Goal: Task Accomplishment & Management: Use online tool/utility

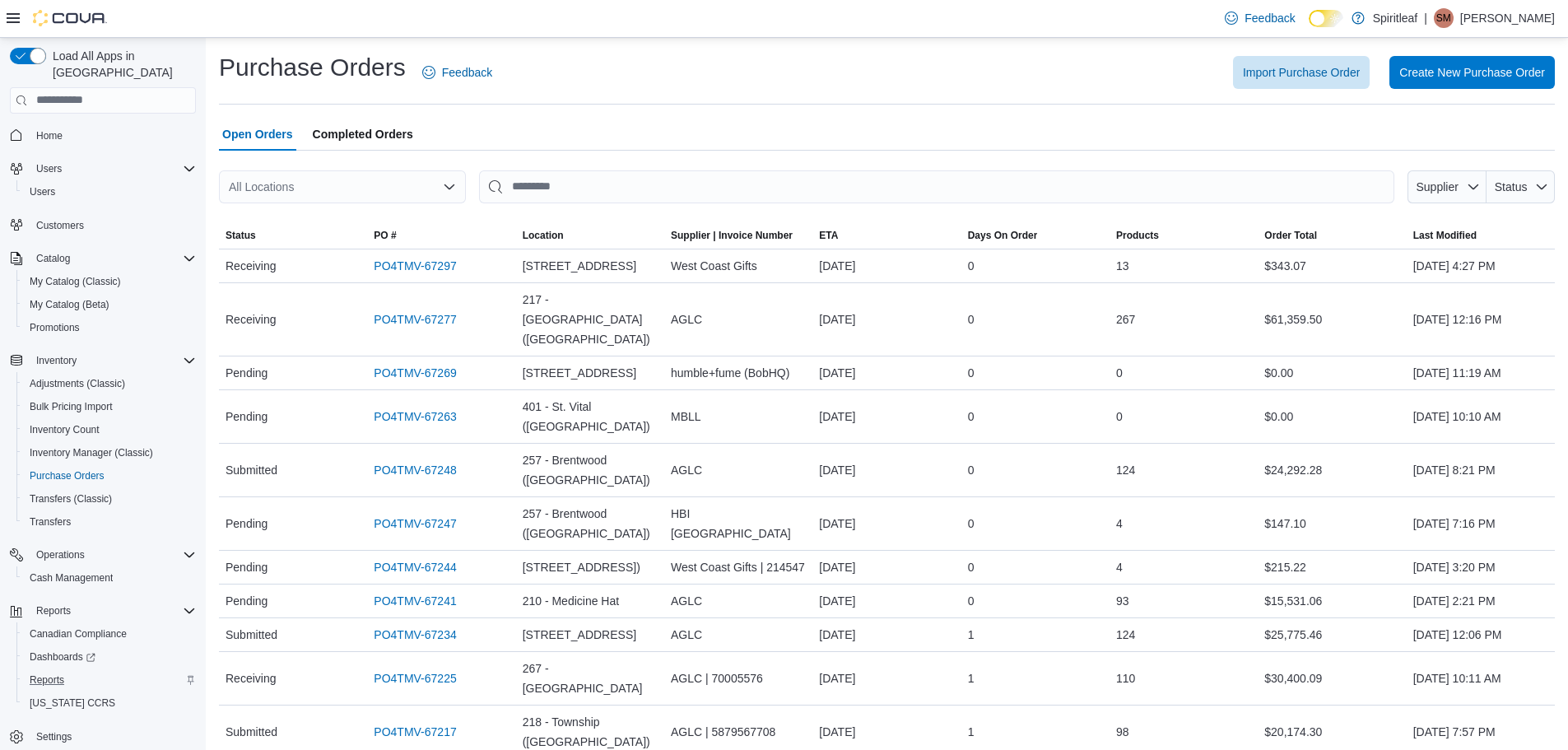
click at [123, 670] on div "Reports" at bounding box center [109, 680] width 173 height 20
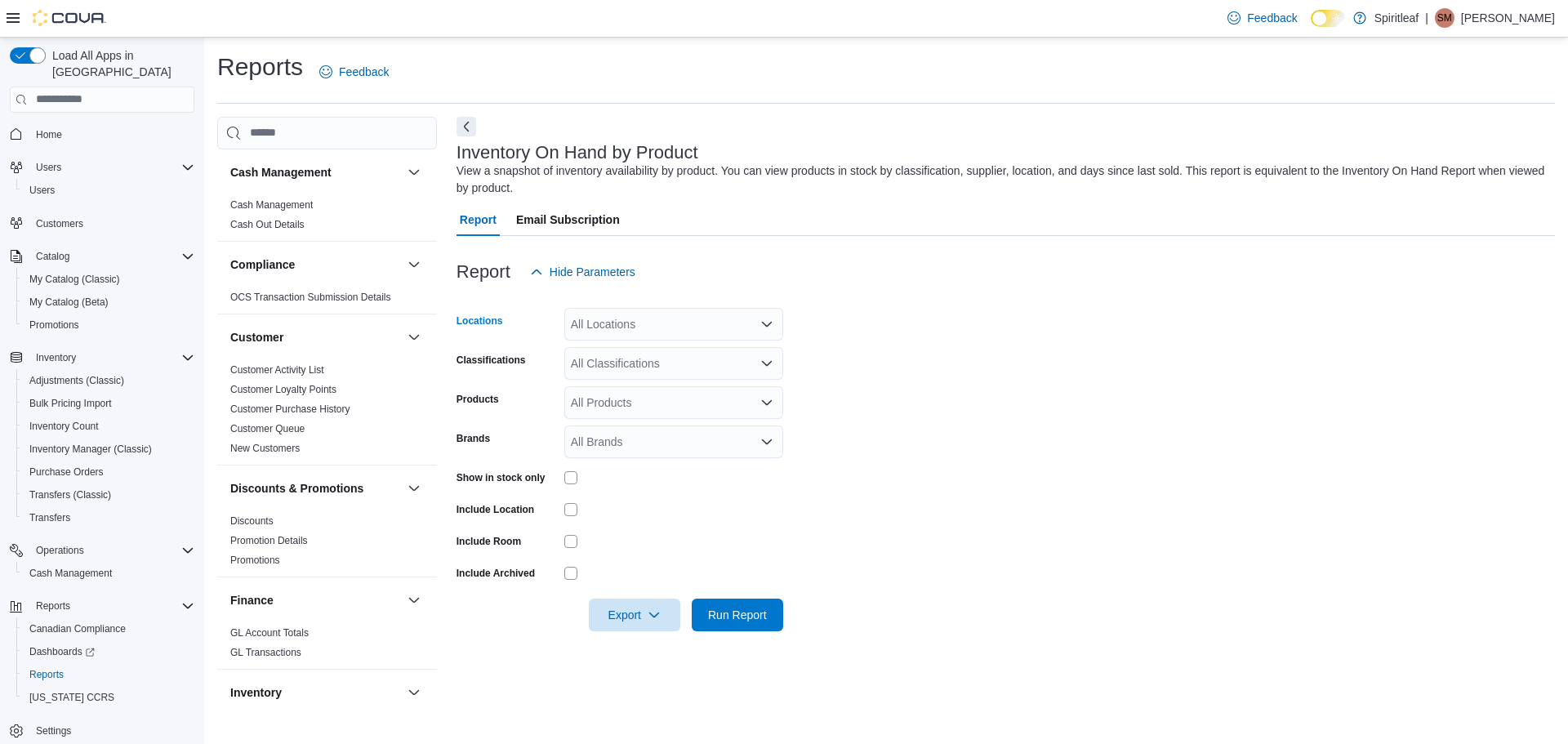
click at [625, 332] on div "All Locations" at bounding box center [674, 324] width 219 height 33
type input "***"
click at [662, 341] on button "270 - MacEwan ([GEOGRAPHIC_DATA])" at bounding box center [674, 353] width 219 height 23
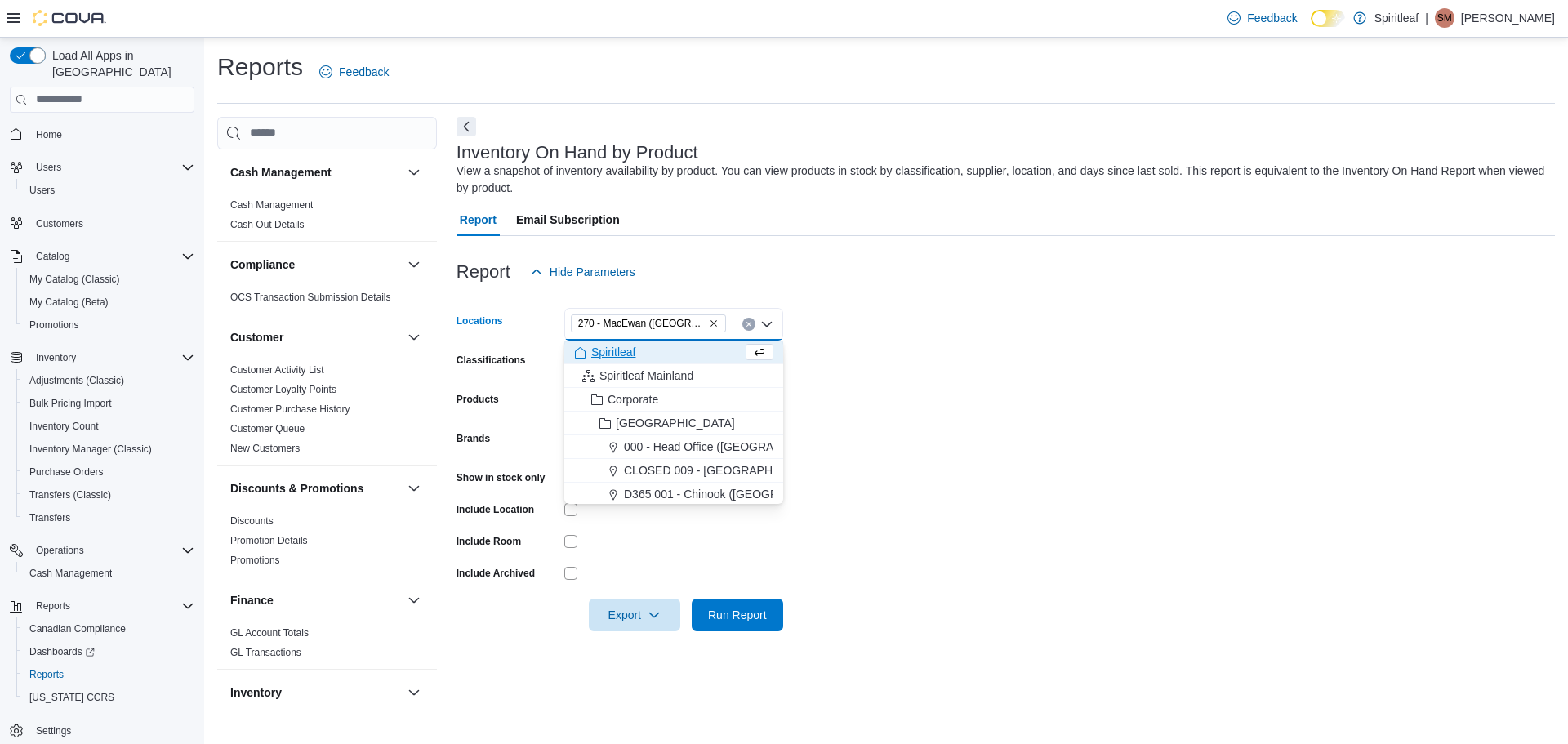
click at [905, 430] on form "Locations 270 - [GEOGRAPHIC_DATA] ([GEOGRAPHIC_DATA]) Combo box. Selected. 270 …" at bounding box center [1005, 460] width 1098 height 343
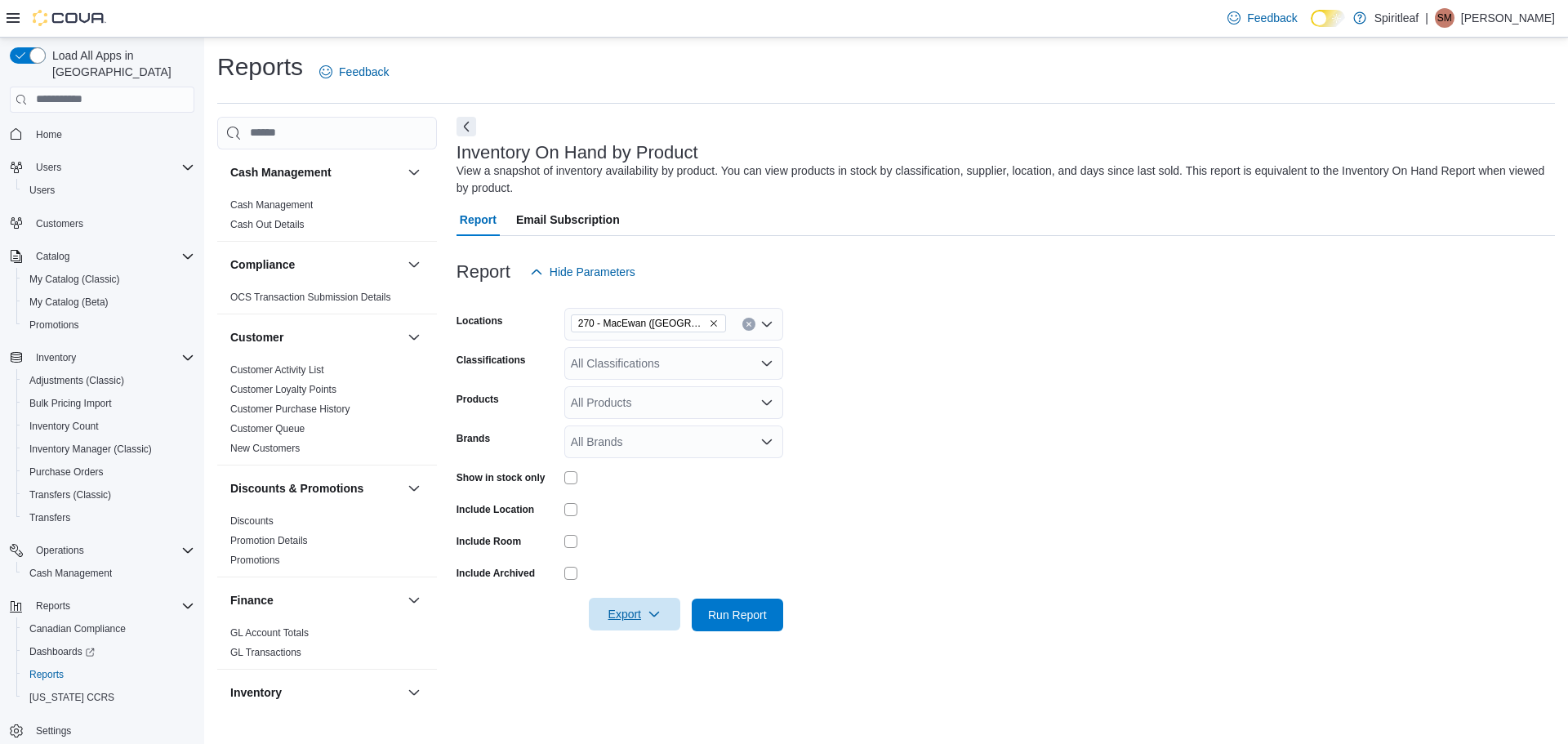
click at [642, 622] on span "Export" at bounding box center [635, 614] width 72 height 33
click at [658, 518] on span "Export to Excel" at bounding box center [638, 516] width 74 height 13
